Goal: Information Seeking & Learning: Check status

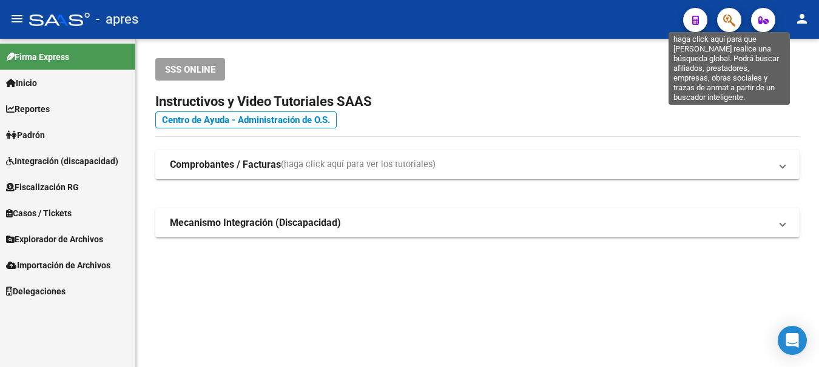
click at [731, 22] on icon "button" at bounding box center [729, 20] width 12 height 14
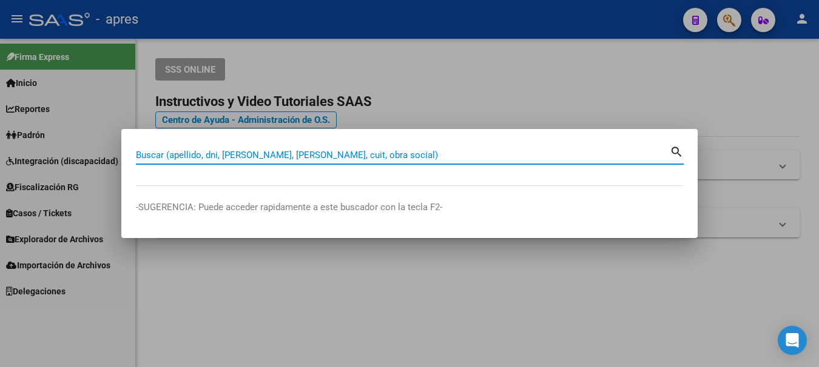
paste input "35759836"
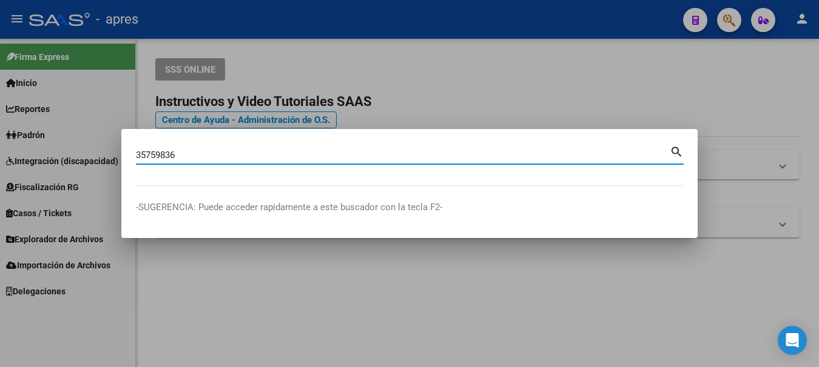
type input "35759836"
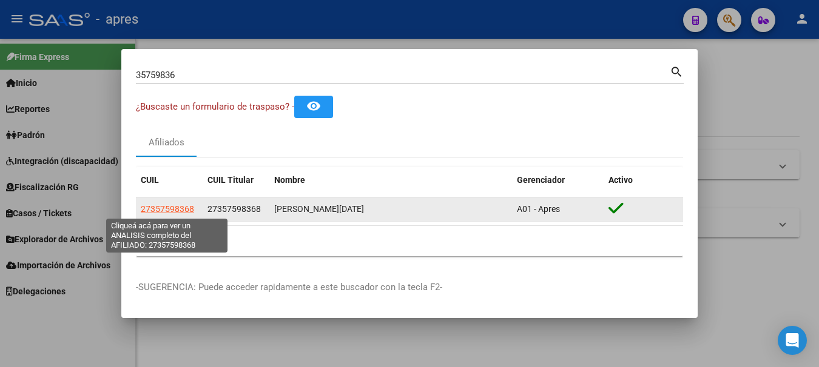
click at [178, 210] on span "27357598368" at bounding box center [167, 209] width 53 height 10
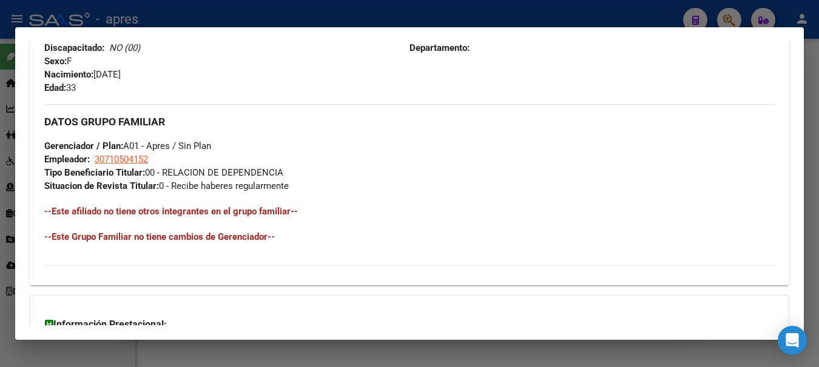
scroll to position [638, 0]
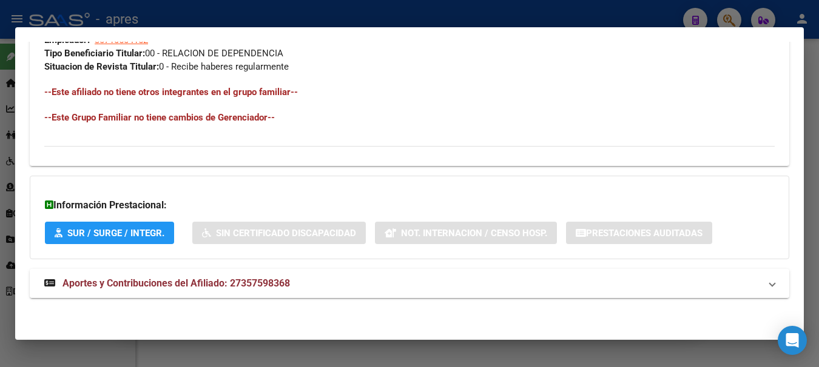
click at [176, 287] on span "Aportes y Contribuciones del Afiliado: 27357598368" at bounding box center [175, 284] width 227 height 12
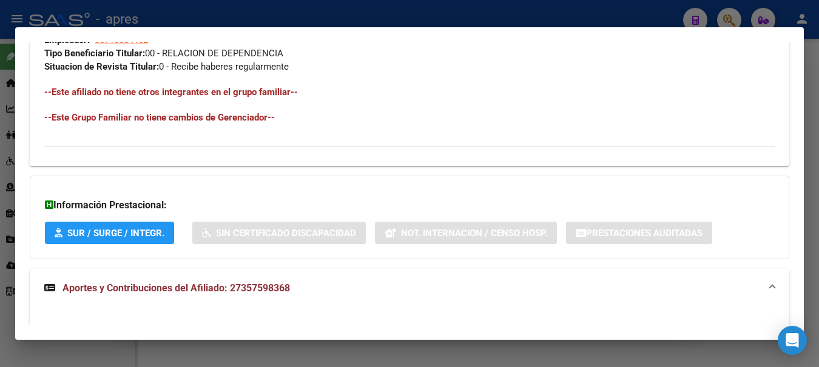
click at [198, 358] on div at bounding box center [409, 183] width 819 height 367
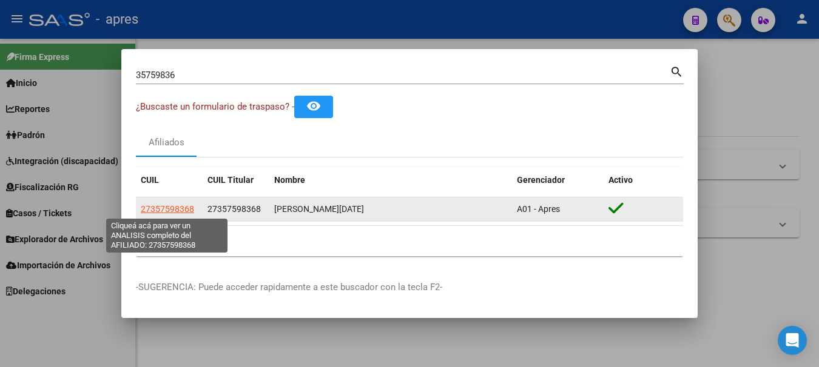
click at [169, 207] on span "27357598368" at bounding box center [167, 209] width 53 height 10
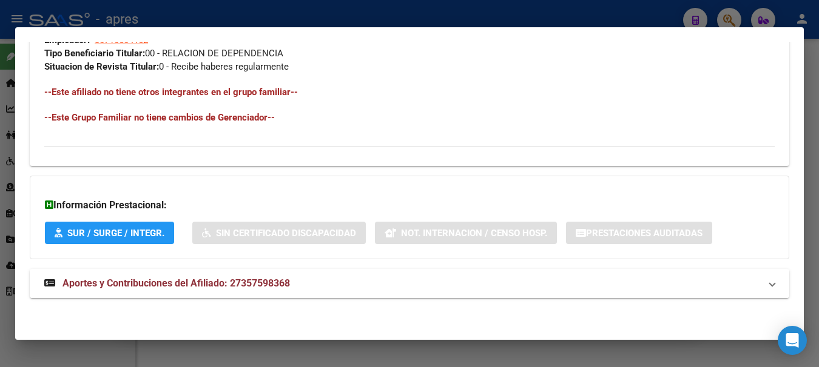
click at [149, 284] on span "Aportes y Contribuciones del Afiliado: 27357598368" at bounding box center [175, 284] width 227 height 12
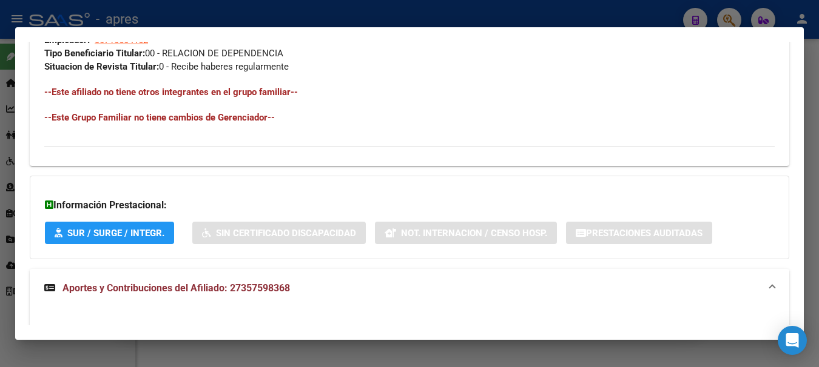
click at [149, 286] on span "Aportes y Contribuciones del Afiliado: 27357598368" at bounding box center [175, 289] width 227 height 12
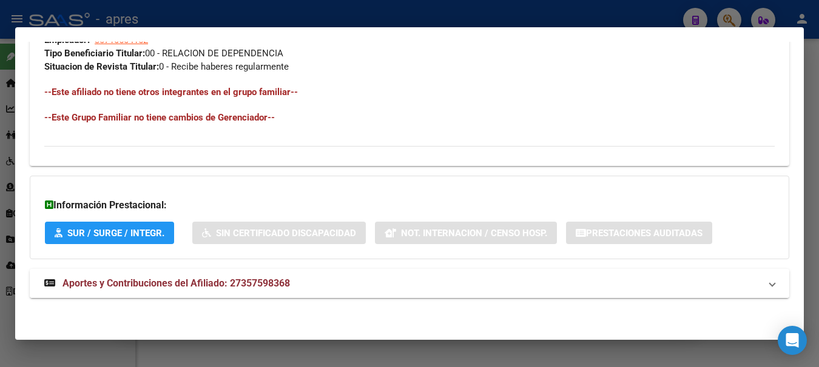
click at [270, 284] on span "Aportes y Contribuciones del Afiliado: 27357598368" at bounding box center [175, 284] width 227 height 12
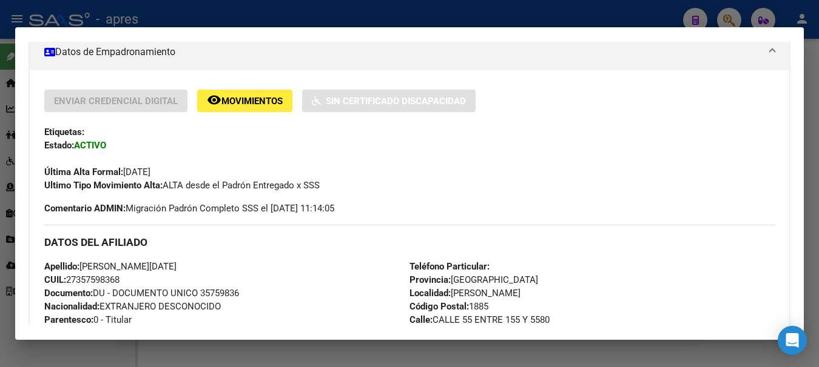
scroll to position [213, 0]
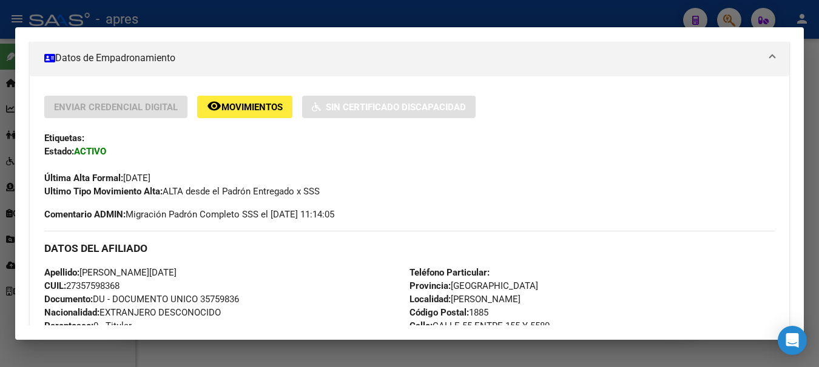
click at [238, 103] on span "Movimientos" at bounding box center [251, 107] width 61 height 11
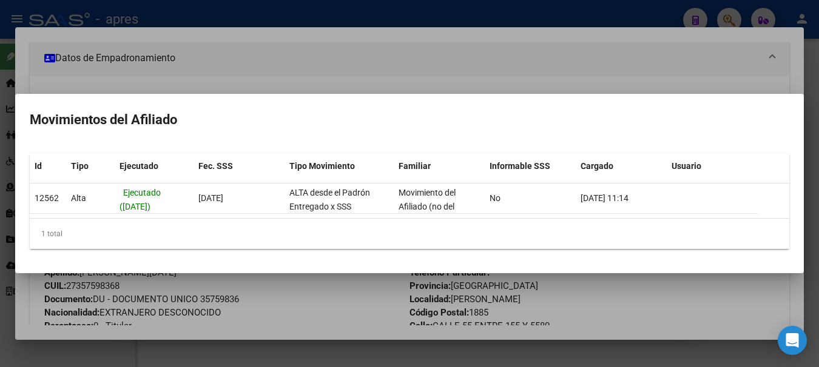
click at [189, 65] on div at bounding box center [409, 183] width 819 height 367
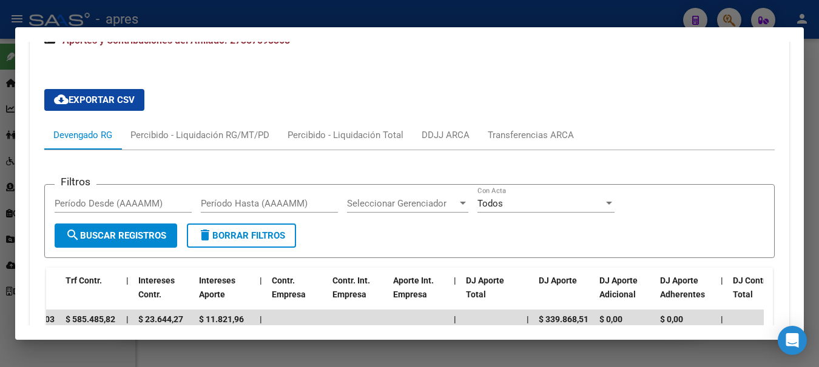
scroll to position [880, 0]
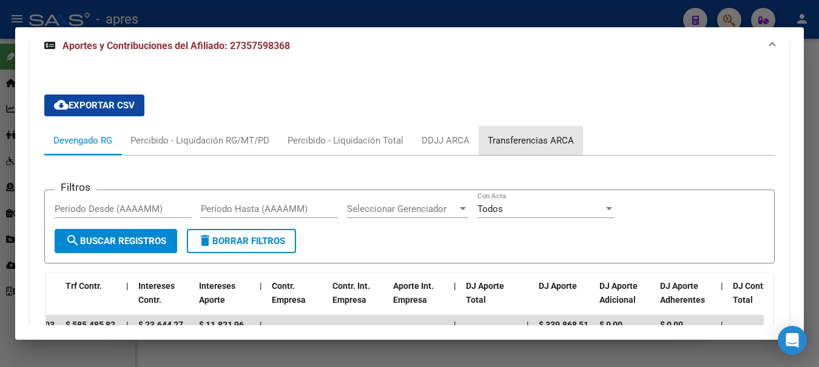
click at [505, 143] on div "Transferencias ARCA" at bounding box center [530, 140] width 86 height 13
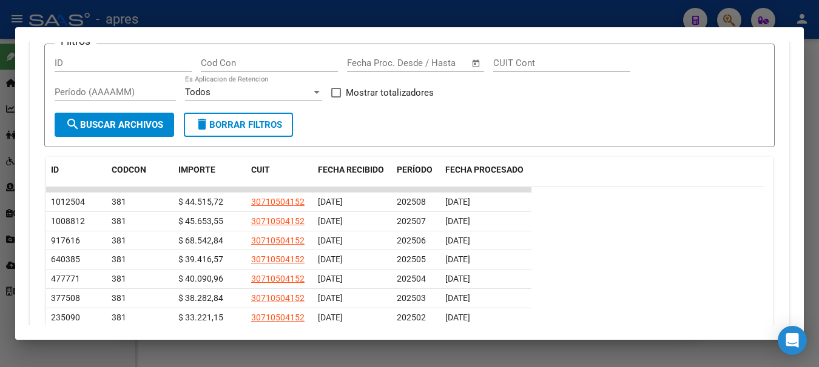
scroll to position [1062, 0]
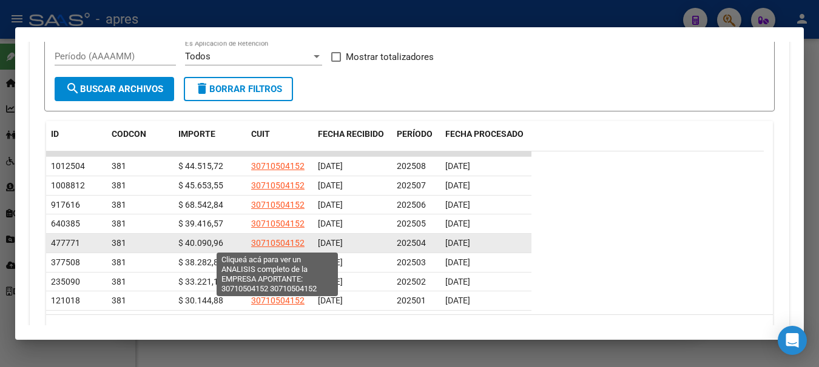
click at [281, 244] on span "30710504152" at bounding box center [277, 243] width 53 height 10
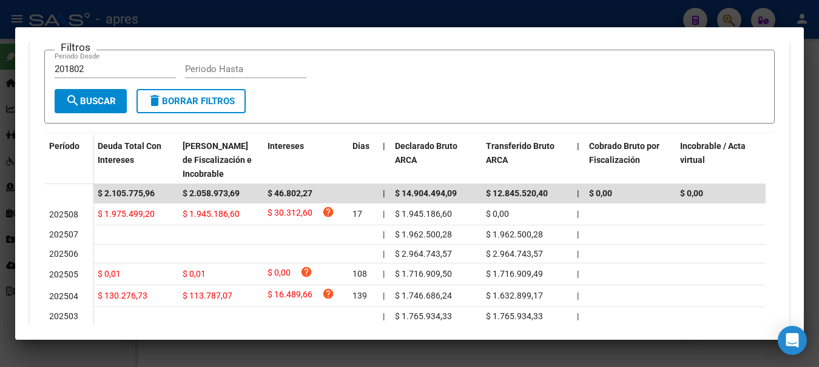
scroll to position [283, 0]
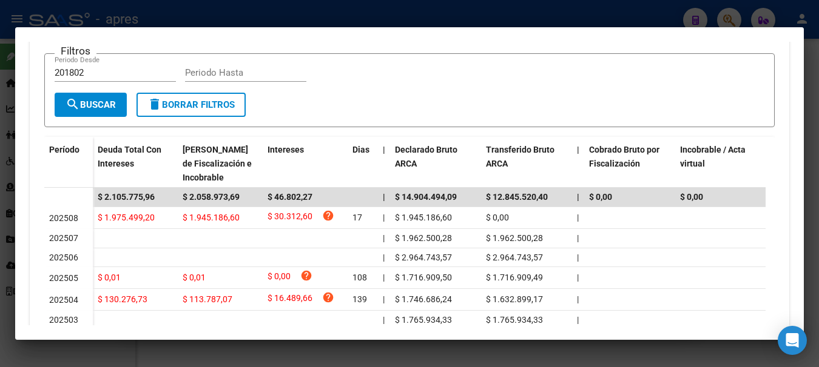
click at [241, 8] on div at bounding box center [409, 183] width 819 height 367
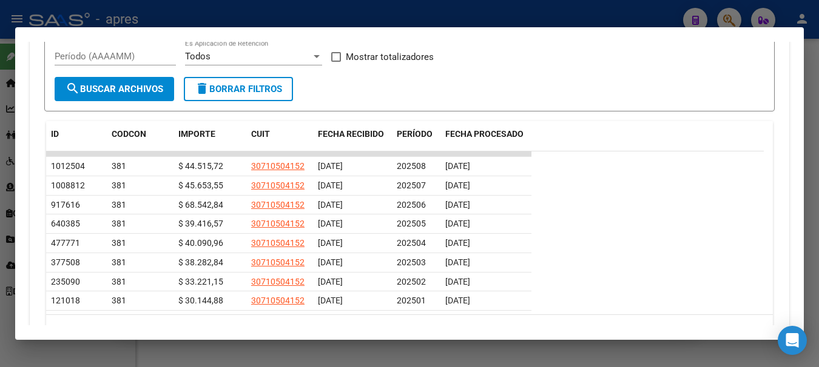
click at [284, 7] on div at bounding box center [409, 183] width 819 height 367
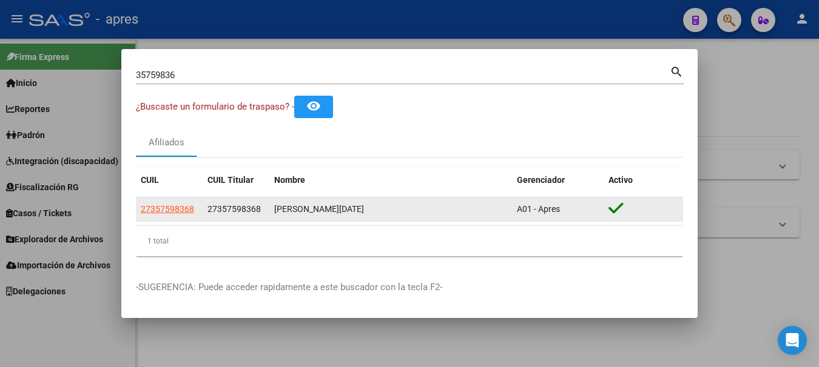
click at [170, 201] on datatable-body-cell "27357598368" at bounding box center [169, 210] width 67 height 24
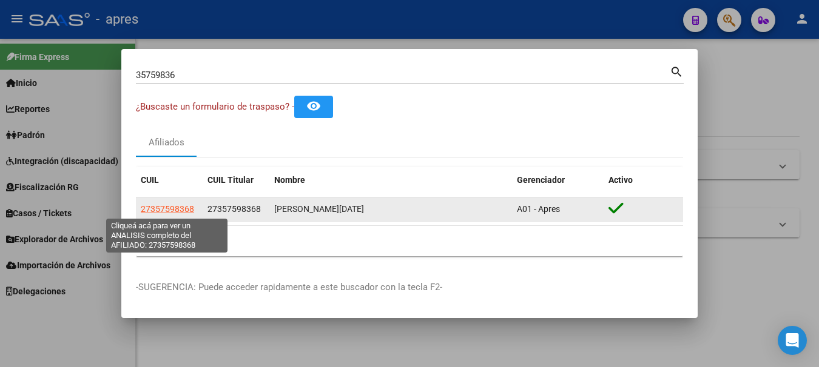
click at [169, 208] on span "27357598368" at bounding box center [167, 209] width 53 height 10
type textarea "27357598368"
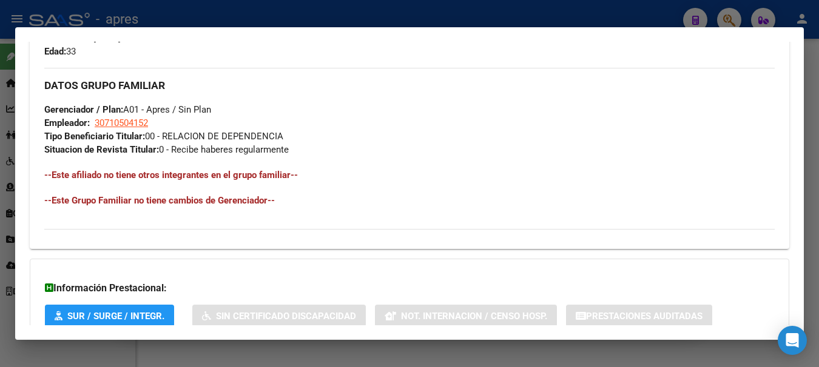
scroll to position [638, 0]
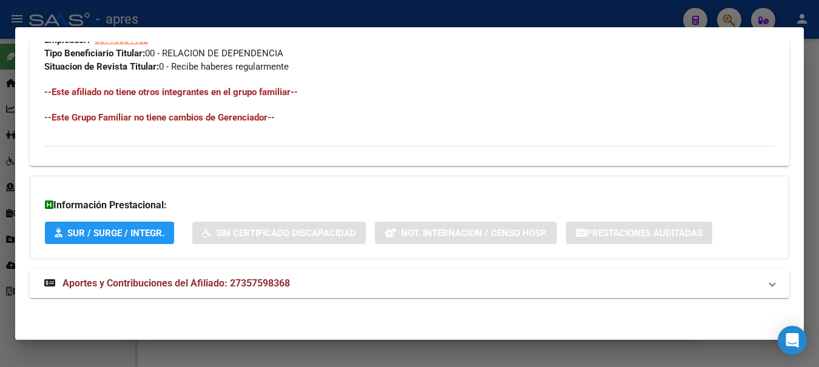
click at [101, 284] on span "Aportes y Contribuciones del Afiliado: 27357598368" at bounding box center [175, 284] width 227 height 12
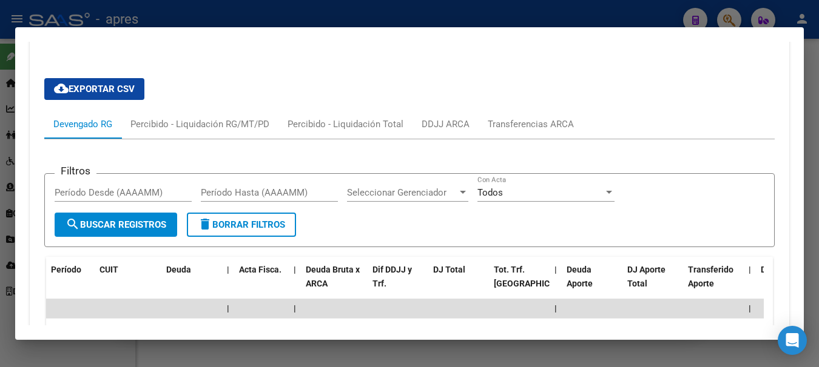
scroll to position [885, 0]
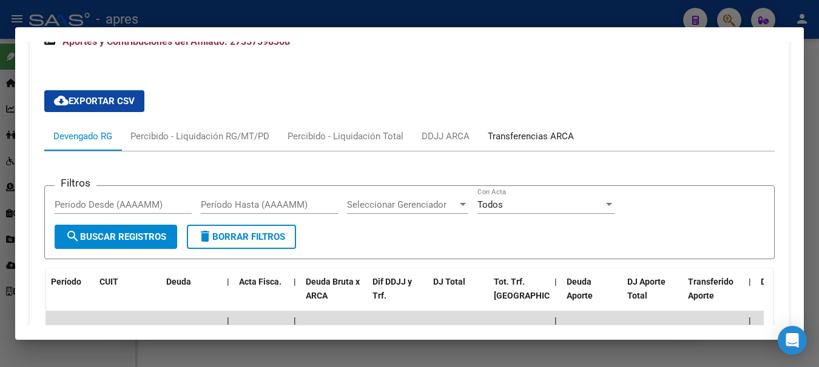
click at [541, 131] on div "Transferencias ARCA" at bounding box center [530, 136] width 86 height 13
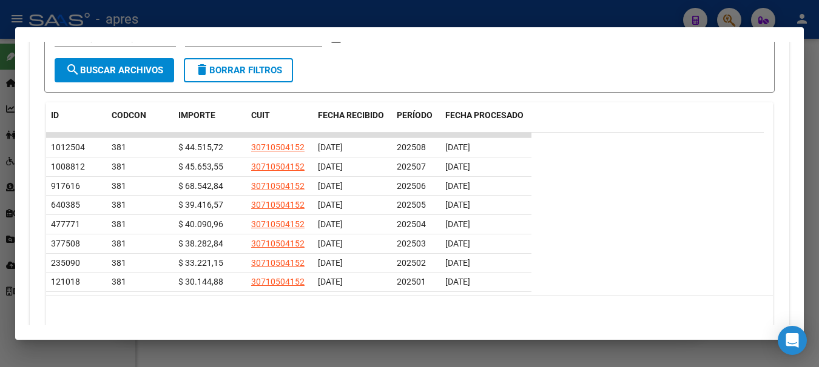
scroll to position [1127, 0]
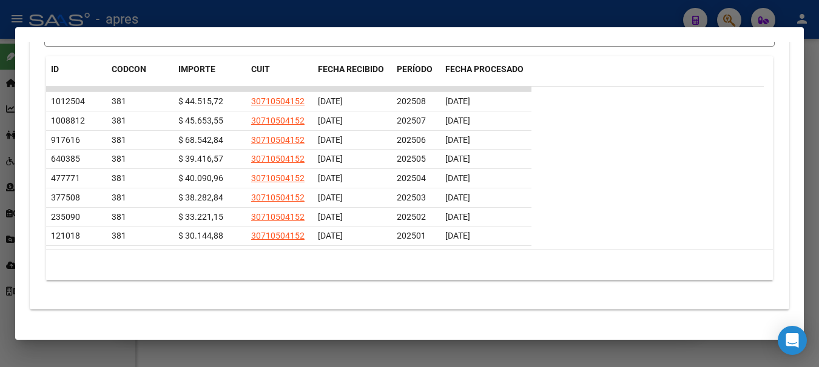
click at [267, 19] on div at bounding box center [409, 183] width 819 height 367
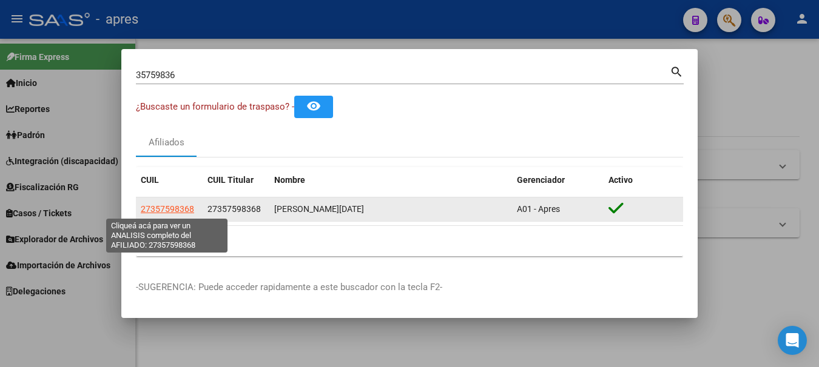
click at [170, 210] on span "27357598368" at bounding box center [167, 209] width 53 height 10
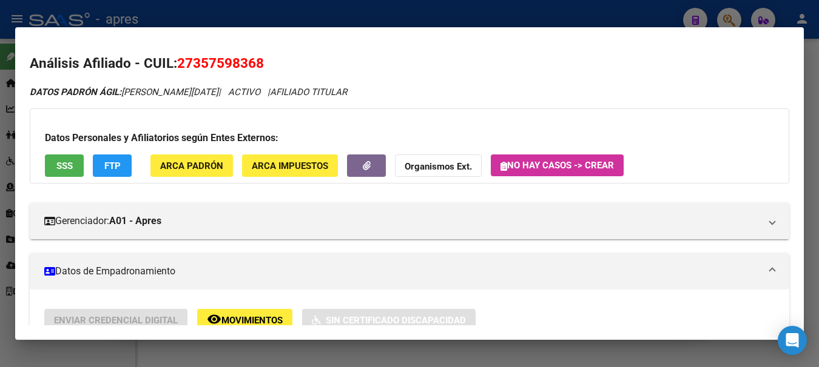
click at [65, 168] on span "SSS" at bounding box center [64, 166] width 16 height 11
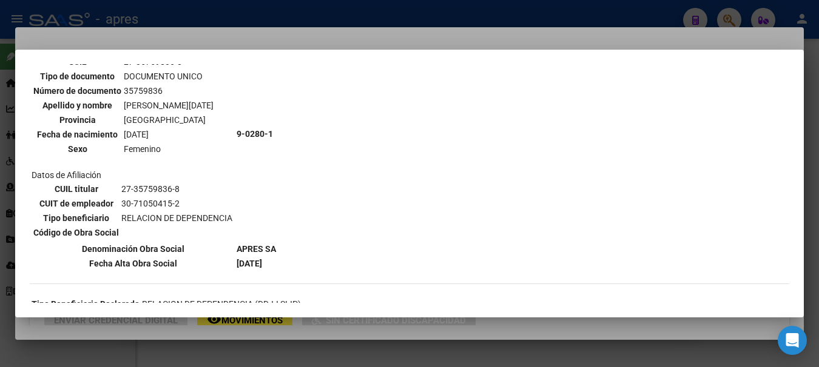
scroll to position [0, 0]
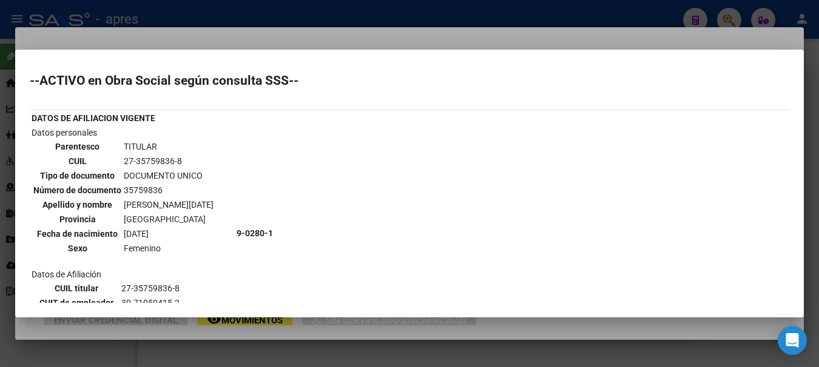
click at [239, 19] on div at bounding box center [409, 183] width 819 height 367
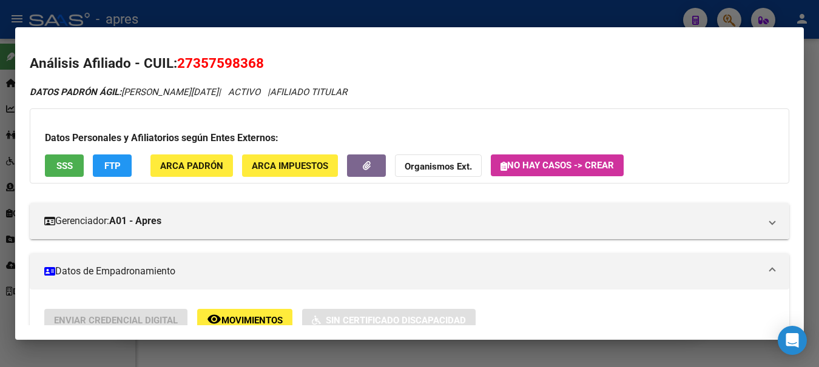
click at [207, 14] on div at bounding box center [409, 183] width 819 height 367
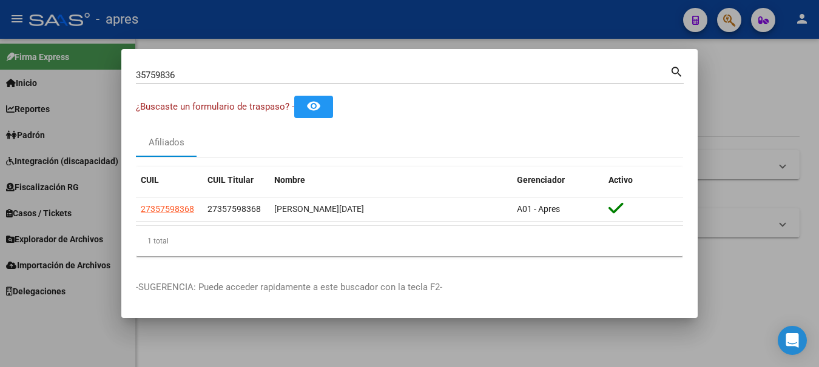
click at [44, 52] on div at bounding box center [409, 183] width 819 height 367
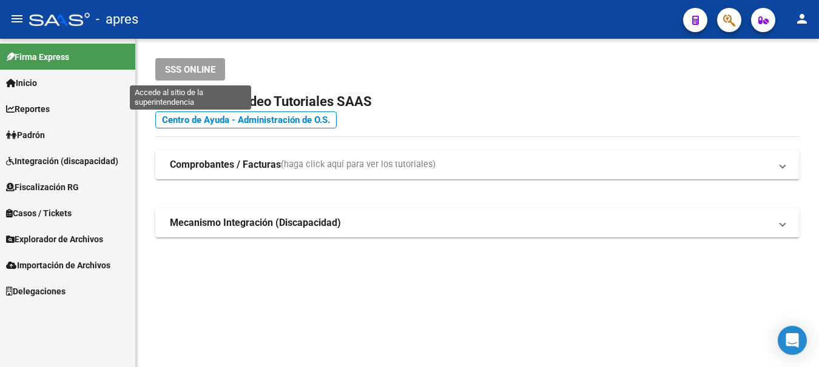
click at [176, 71] on span "SSS ONLINE" at bounding box center [190, 69] width 50 height 11
click at [181, 65] on span "SSS ONLINE" at bounding box center [190, 69] width 50 height 11
